Goal: Ask a question

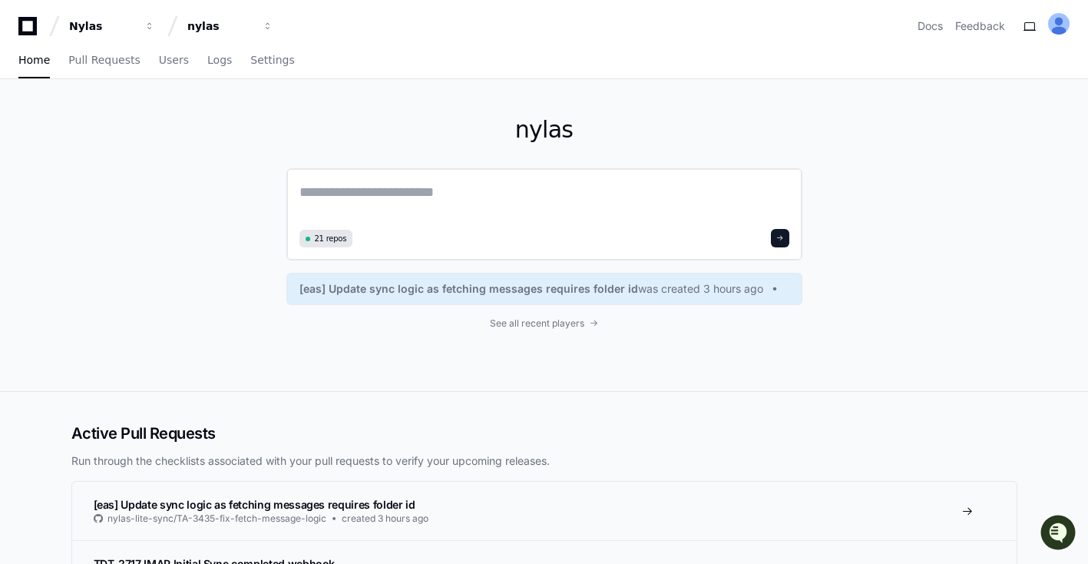
click at [362, 194] on textarea at bounding box center [544, 202] width 490 height 43
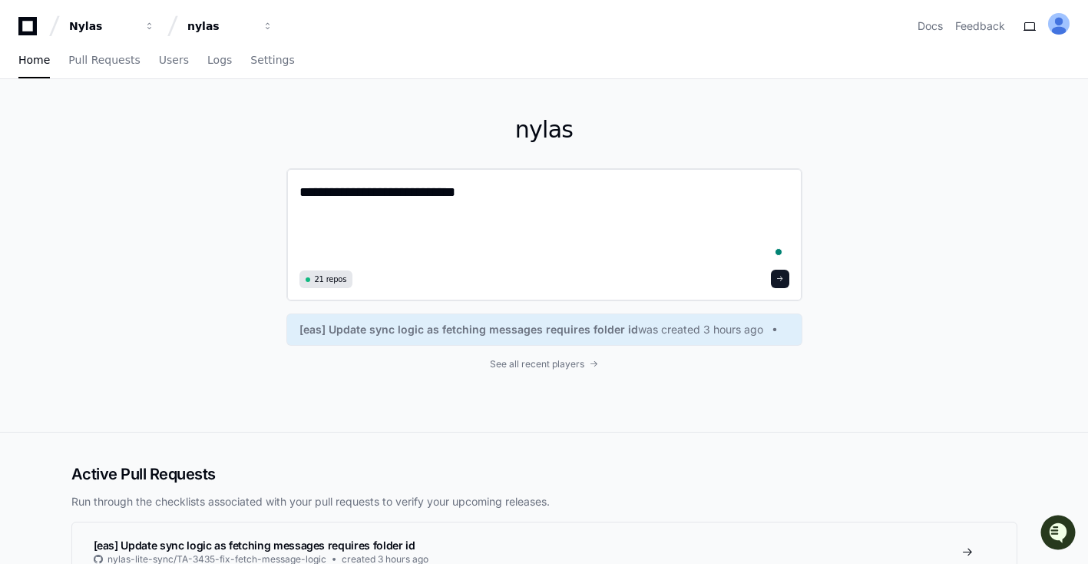
paste textarea "**********"
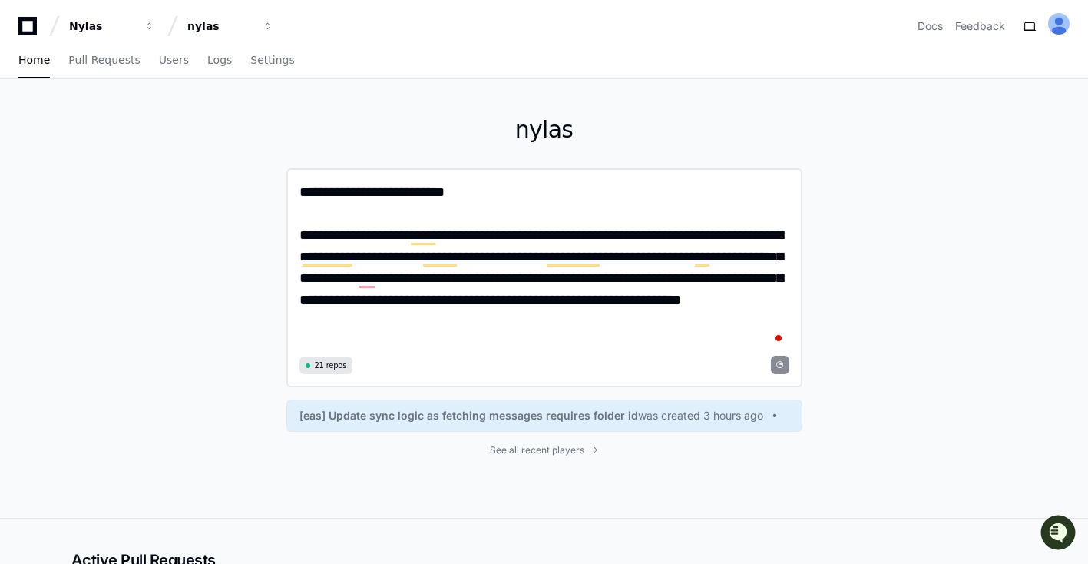
type textarea "**********"
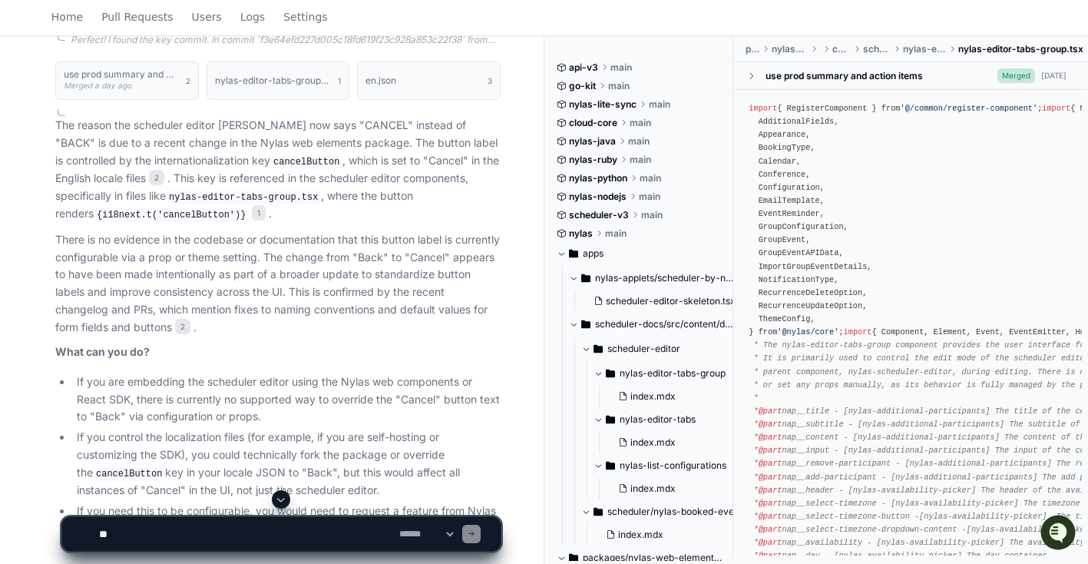
scroll to position [795, 0]
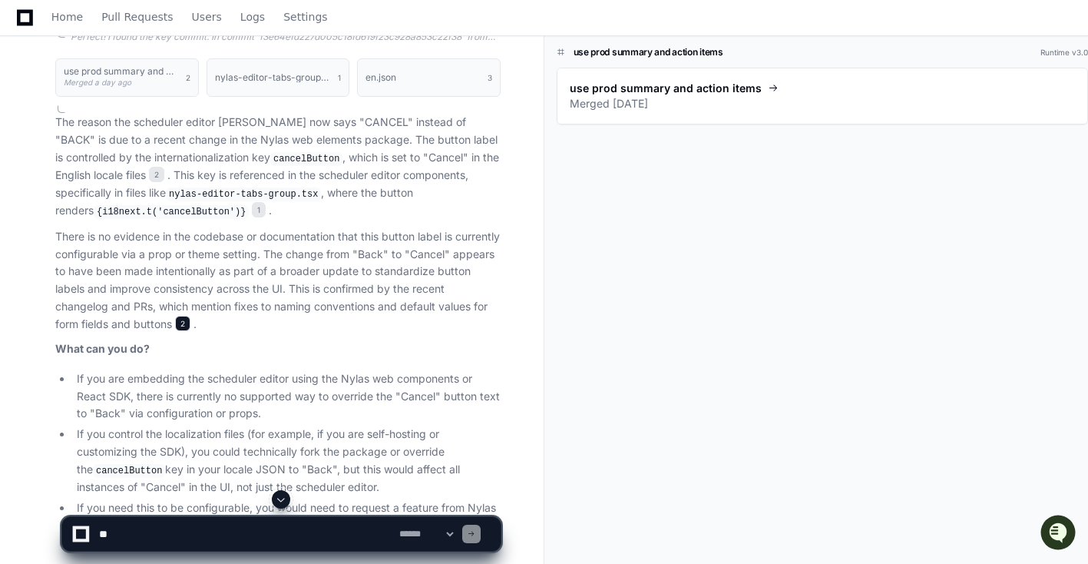
click at [186, 319] on span "2" at bounding box center [182, 323] width 15 height 15
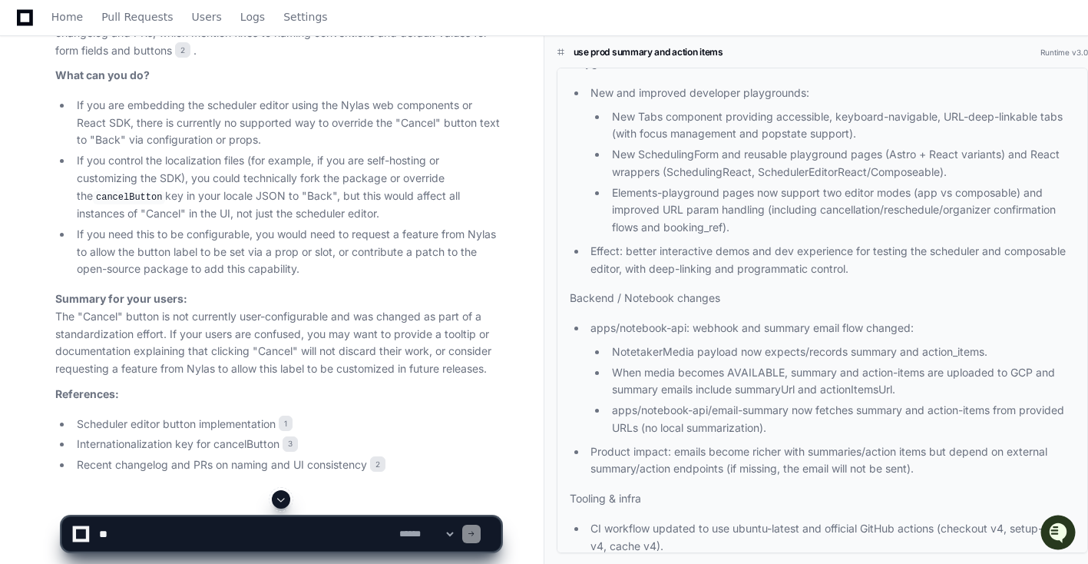
scroll to position [1077, 0]
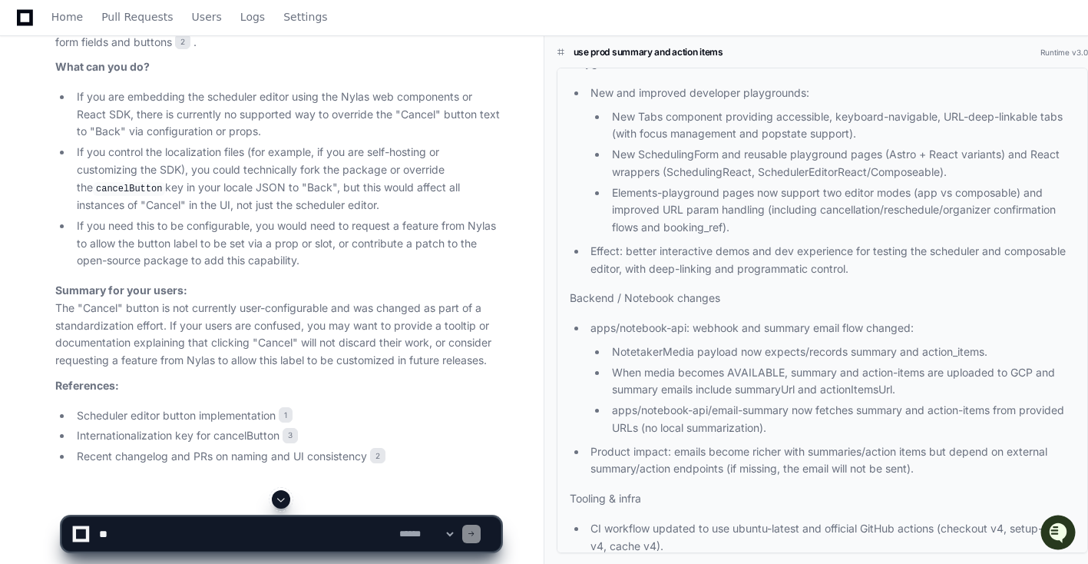
click at [261, 531] on textarea at bounding box center [246, 534] width 300 height 34
click at [239, 531] on textarea at bounding box center [246, 534] width 300 height 34
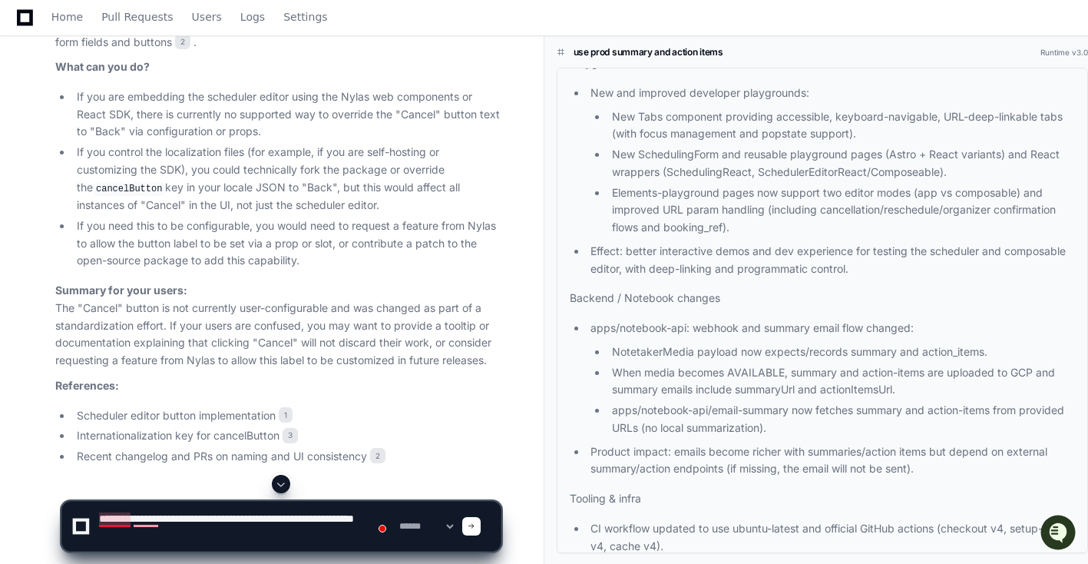
click at [115, 520] on textarea "To enrich screen reader interactions, please activate Accessibility in Grammarl…" at bounding box center [246, 525] width 300 height 49
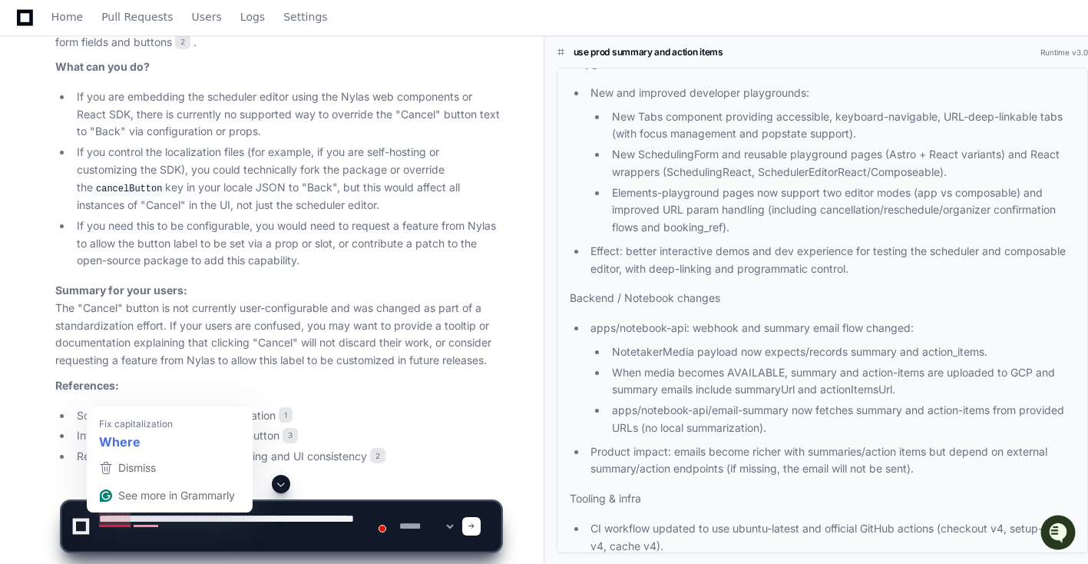
type textarea "**********"
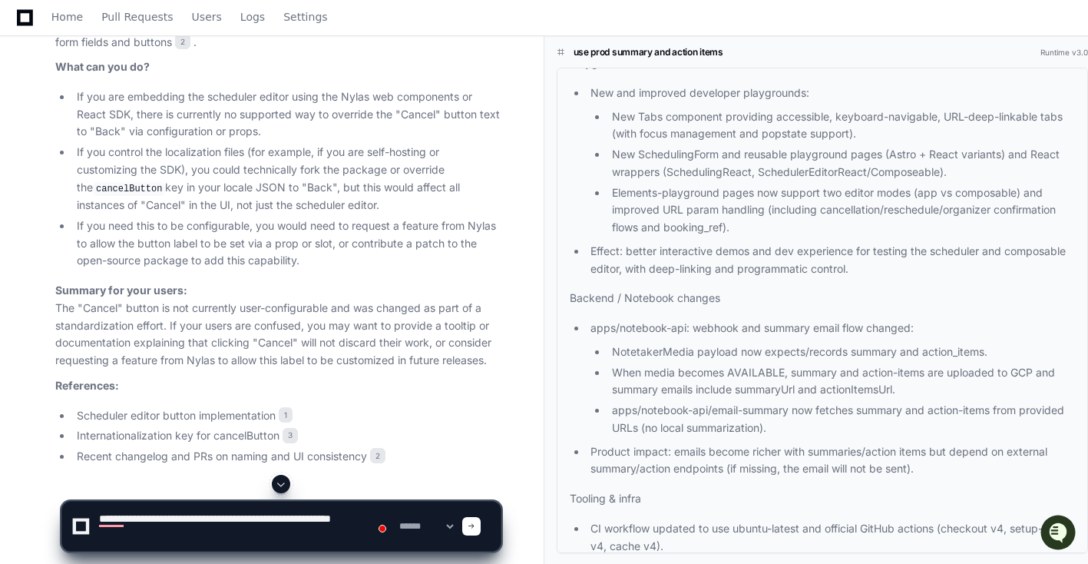
click at [261, 539] on textarea "To enrich screen reader interactions, please activate Accessibility in Grammarl…" at bounding box center [246, 525] width 300 height 49
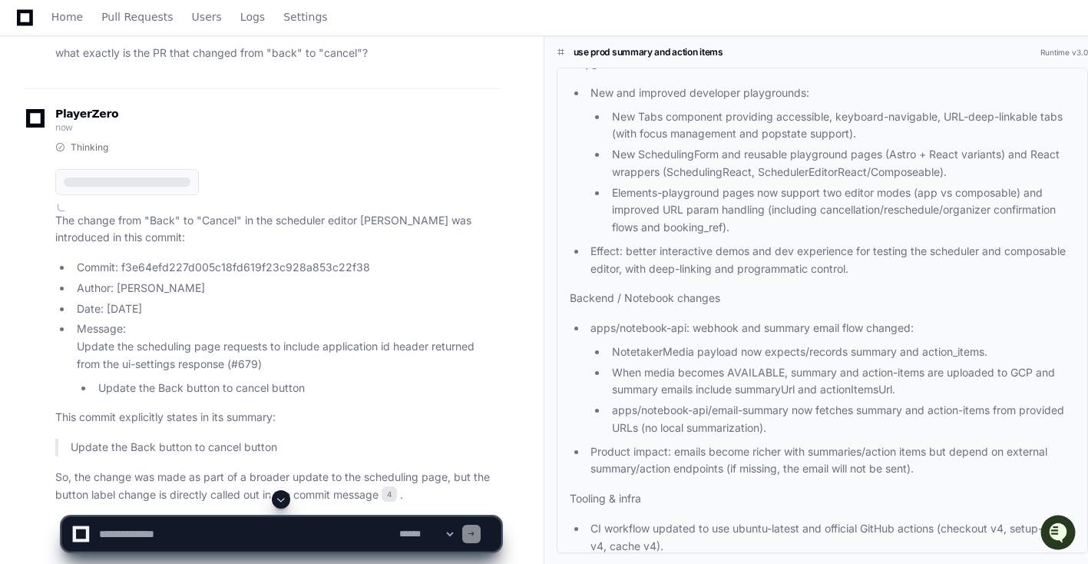
scroll to position [1567, 0]
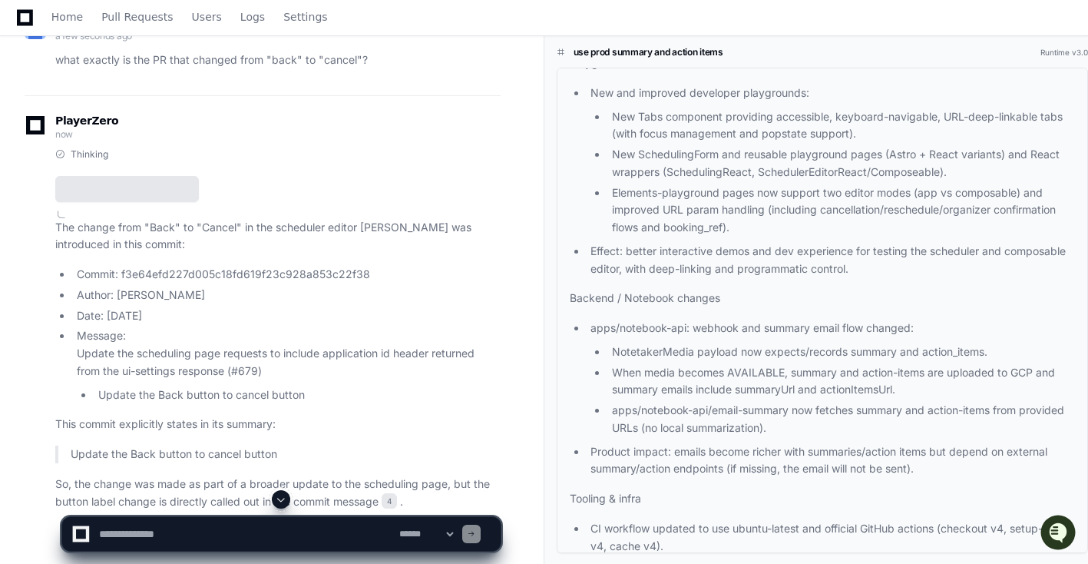
click at [152, 184] on div at bounding box center [127, 188] width 127 height 9
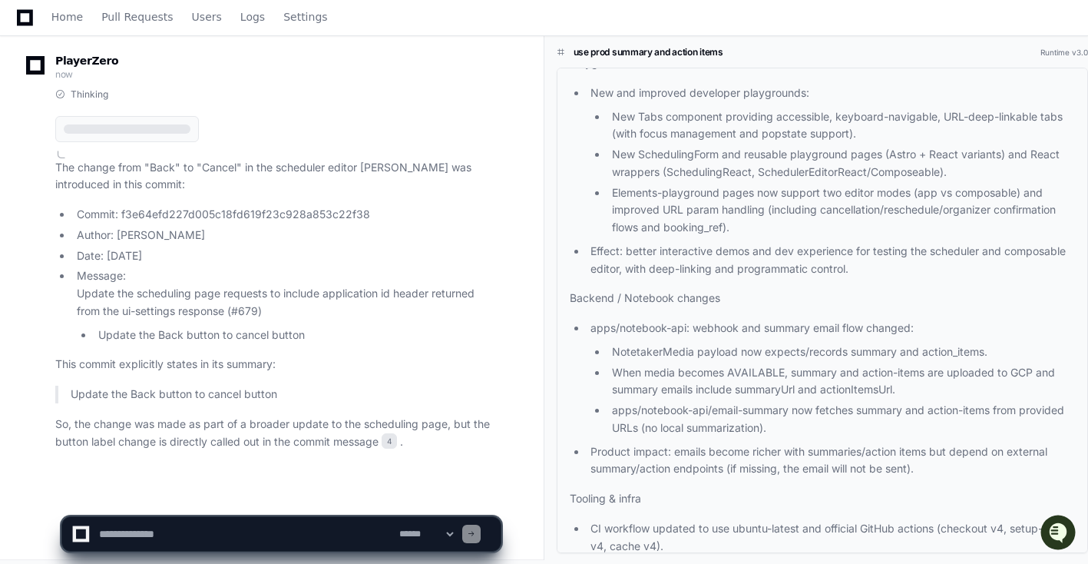
scroll to position [1633, 0]
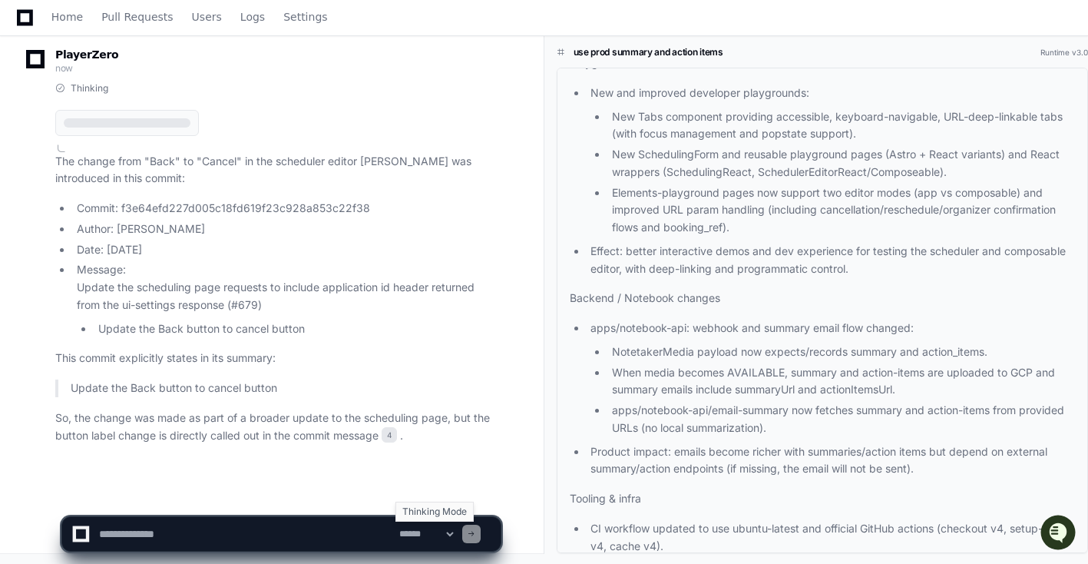
click at [456, 535] on select "**********" at bounding box center [426, 533] width 60 height 11
click at [441, 413] on p "So, the change was made as part of a broader update to the scheduling page, but…" at bounding box center [277, 426] width 445 height 35
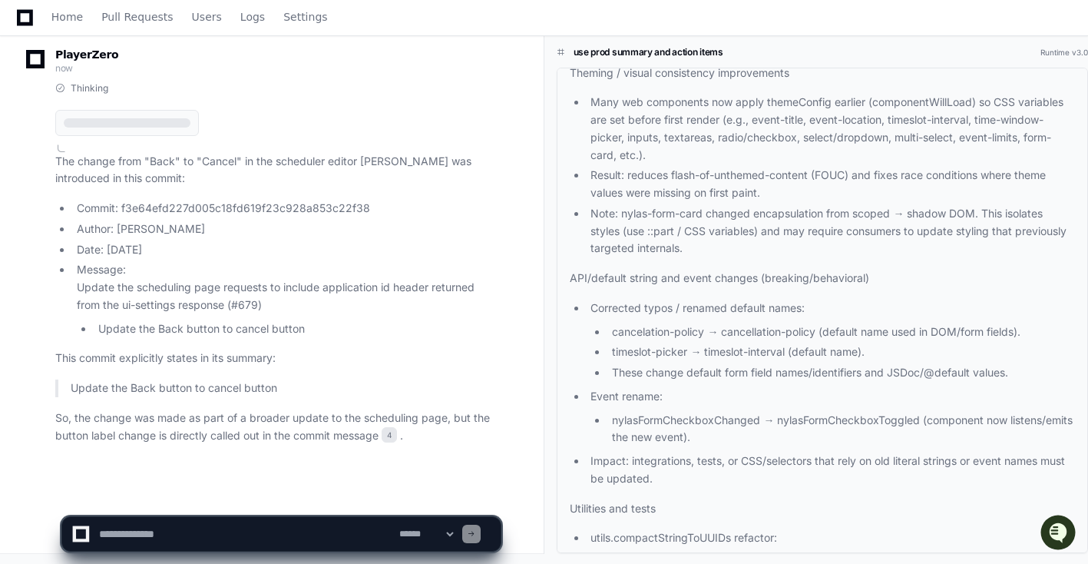
scroll to position [0, 0]
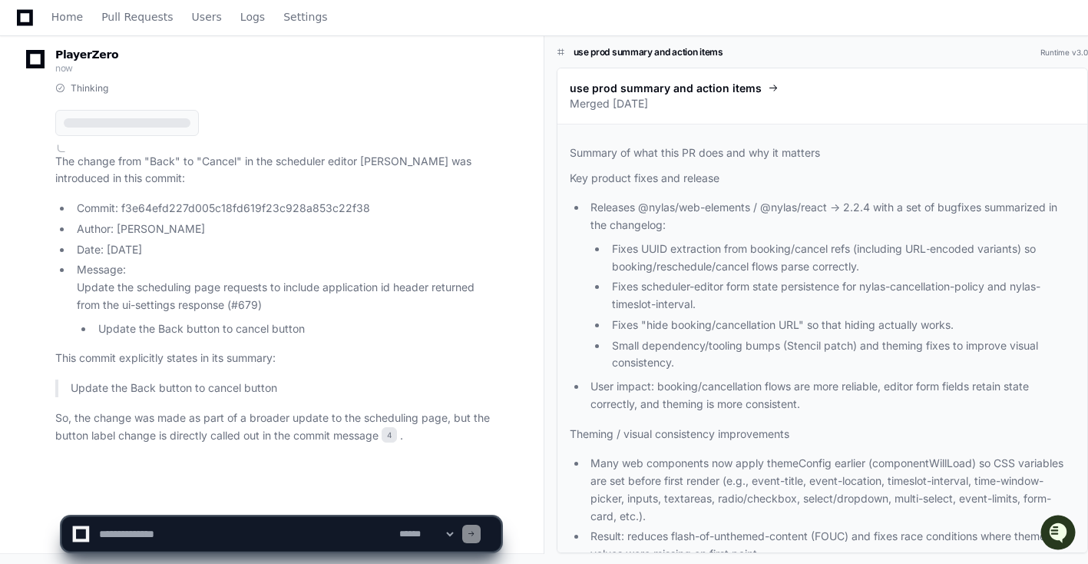
click at [563, 50] on span at bounding box center [561, 52] width 8 height 8
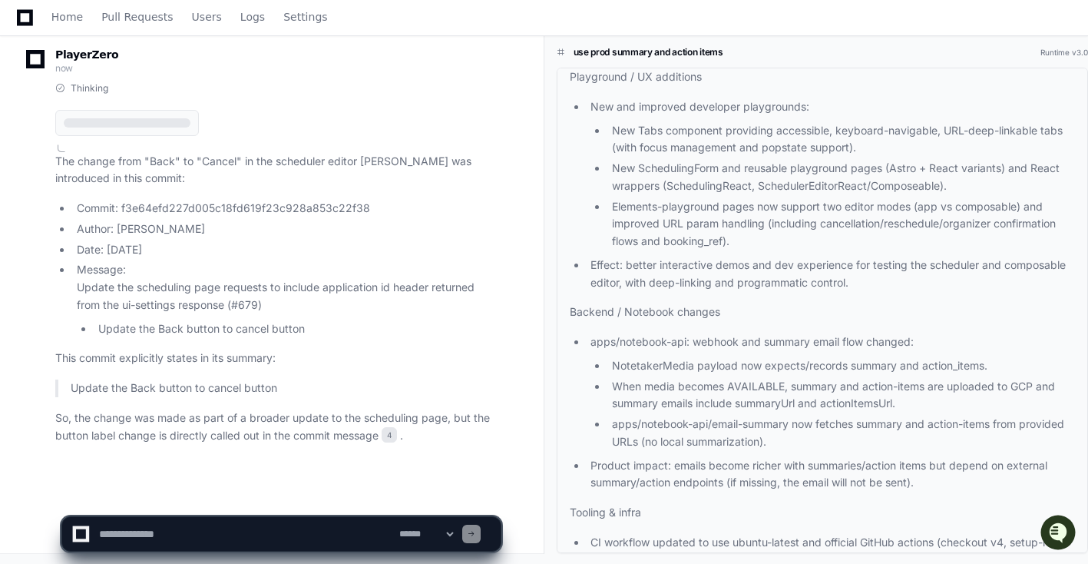
scroll to position [1571, 0]
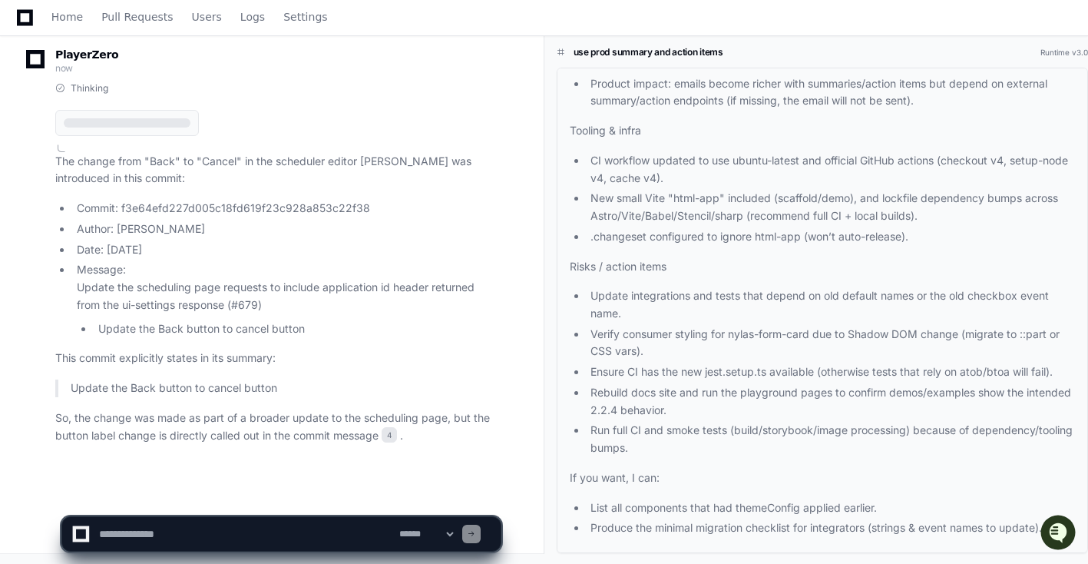
click at [230, 527] on textarea "To enrich screen reader interactions, please activate Accessibility in Grammarl…" at bounding box center [246, 534] width 300 height 34
click at [158, 534] on textarea "To enrich screen reader interactions, please activate Accessibility in Grammarl…" at bounding box center [246, 534] width 300 height 34
type textarea "**********"
click at [256, 534] on textarea "To enrich screen reader interactions, please activate Accessibility in Grammarl…" at bounding box center [246, 534] width 300 height 34
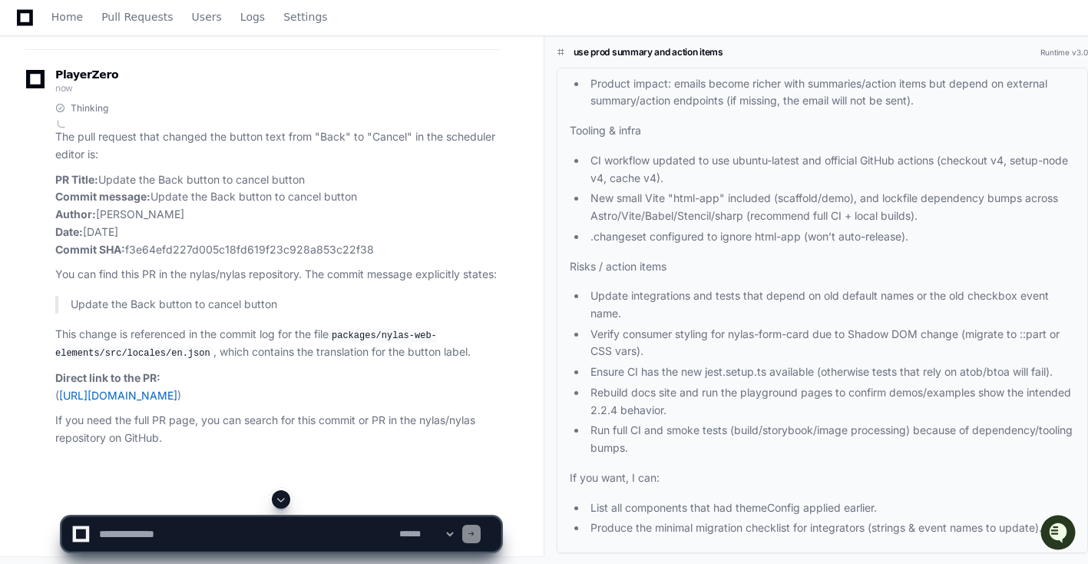
scroll to position [2154, 0]
click at [177, 393] on link "[URL][DOMAIN_NAME]" at bounding box center [118, 393] width 118 height 13
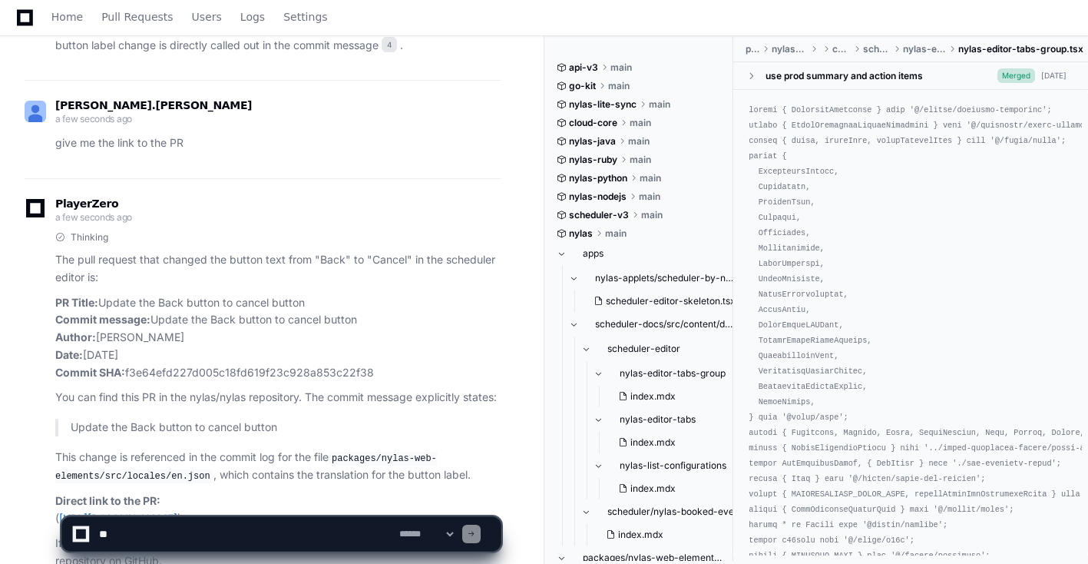
scroll to position [2148, 0]
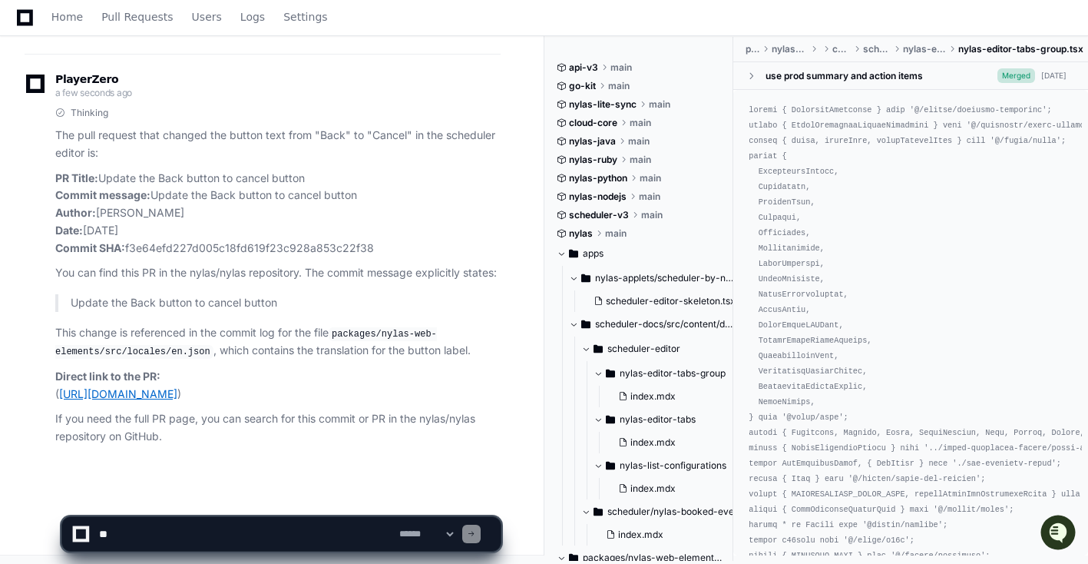
click at [177, 387] on link "[URL][DOMAIN_NAME]" at bounding box center [118, 393] width 118 height 13
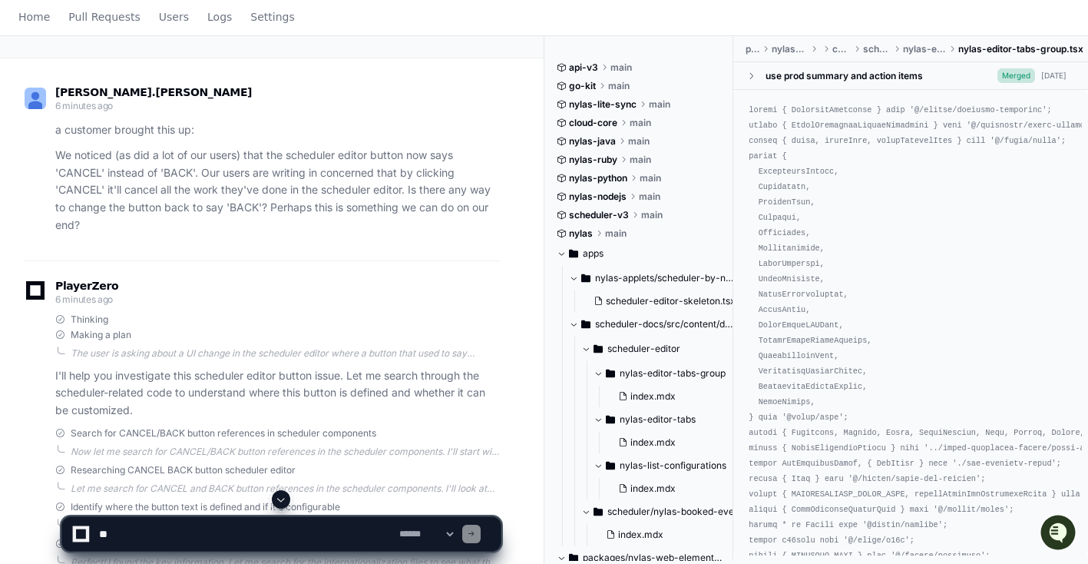
scroll to position [0, 0]
